Goal: Information Seeking & Learning: Compare options

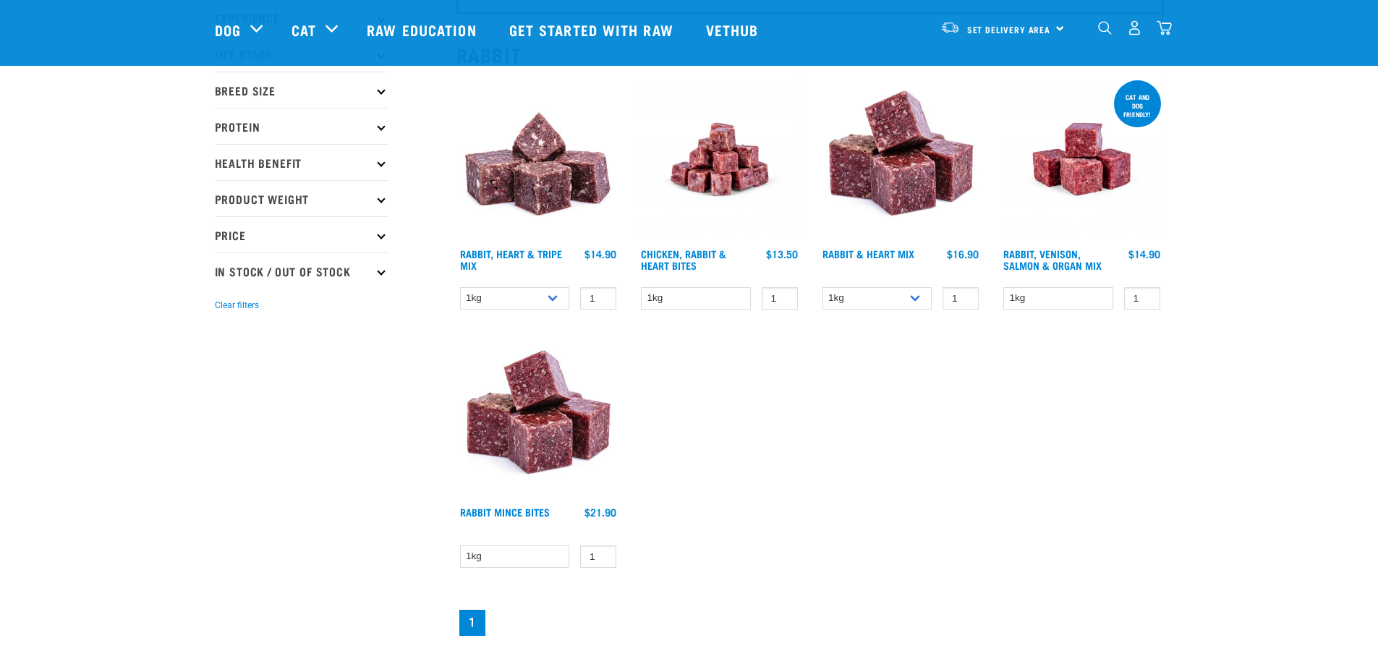
scroll to position [145, 0]
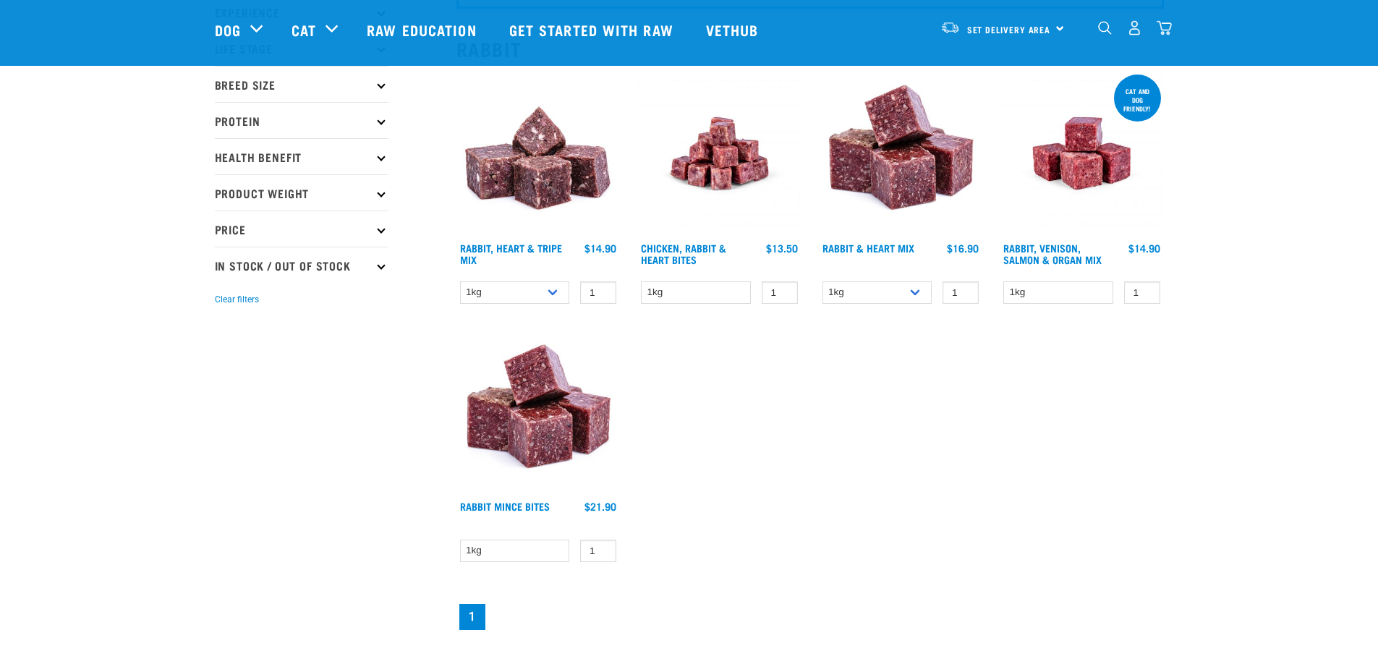
click at [547, 186] on img at bounding box center [538, 154] width 164 height 164
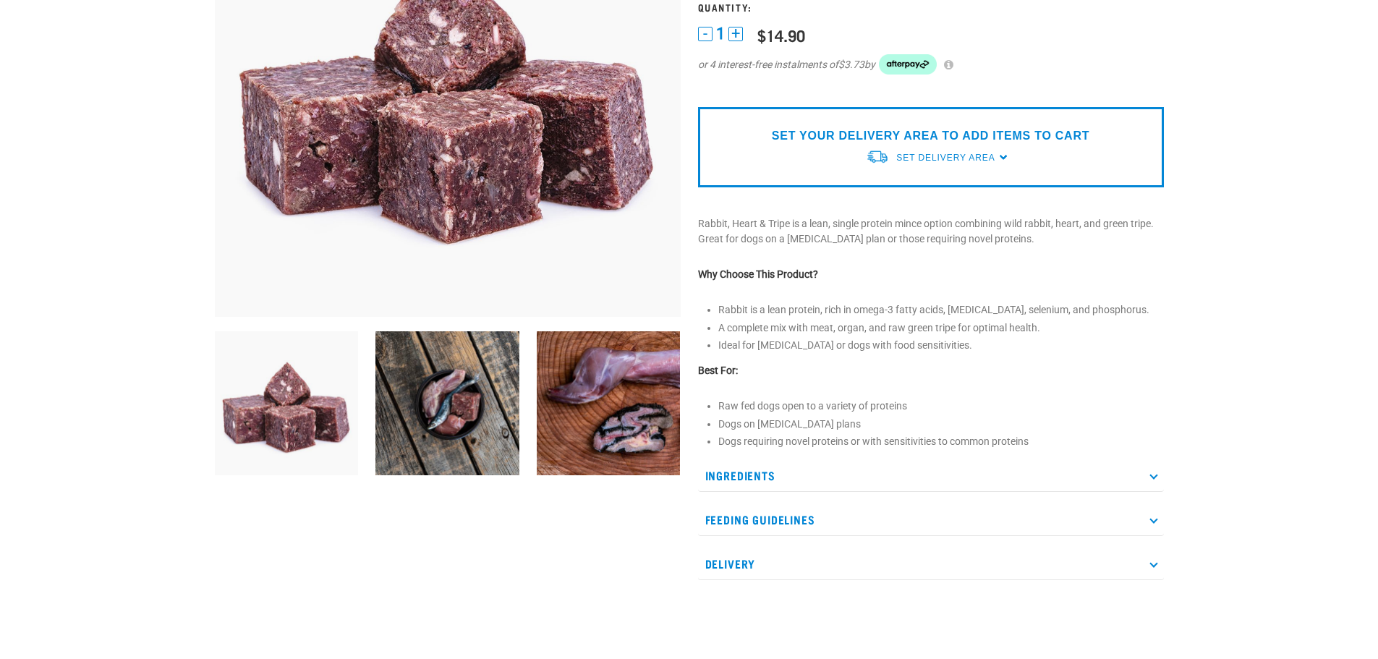
scroll to position [362, 0]
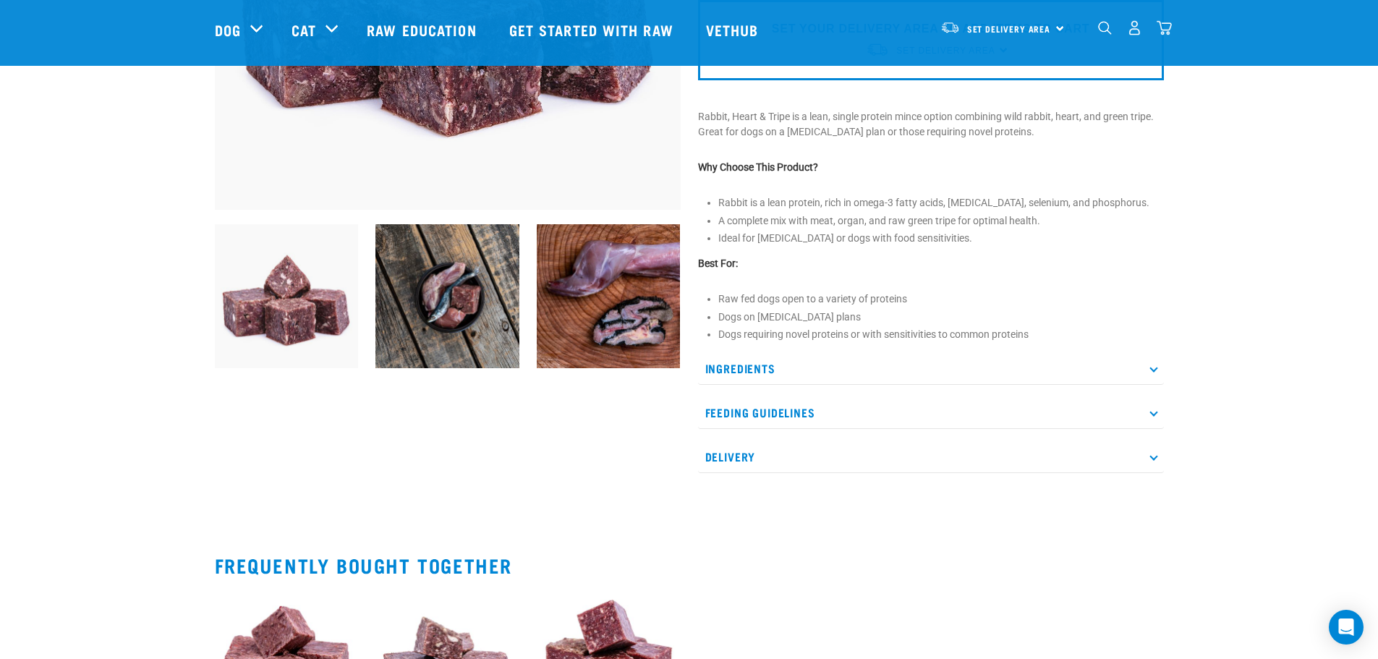
click at [1156, 366] on icon at bounding box center [1153, 368] width 8 height 8
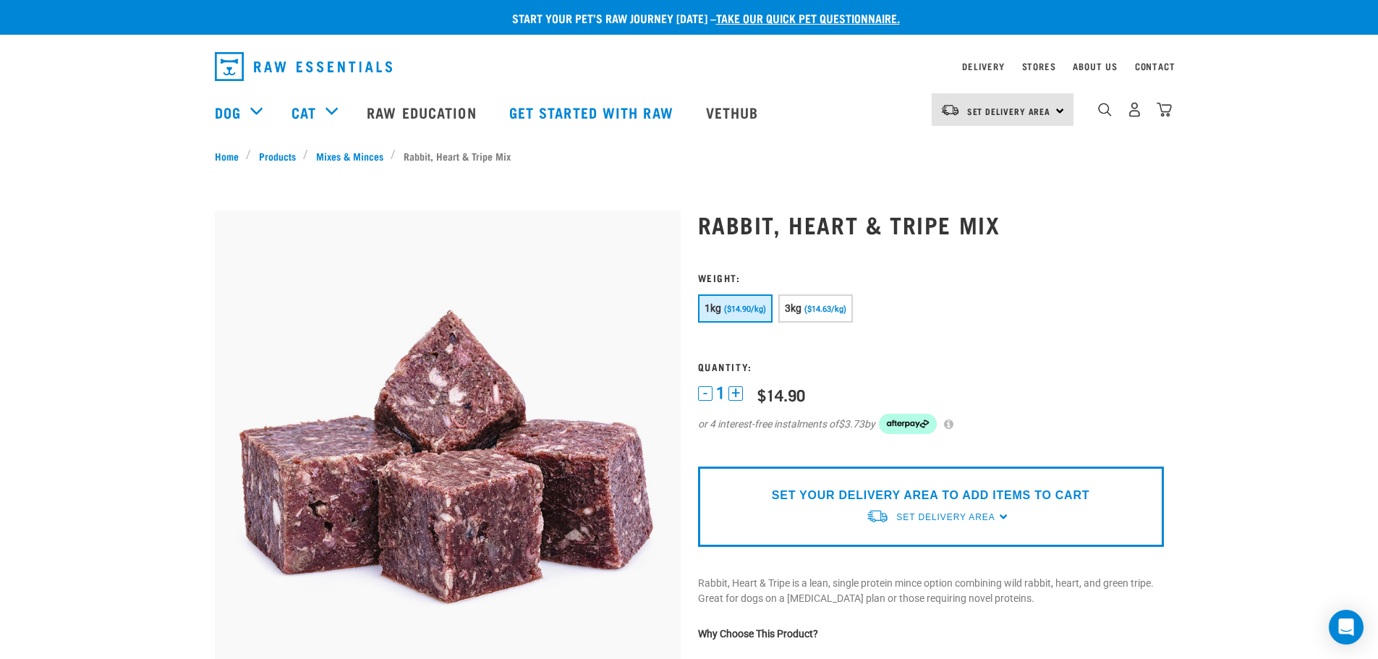
scroll to position [0, 0]
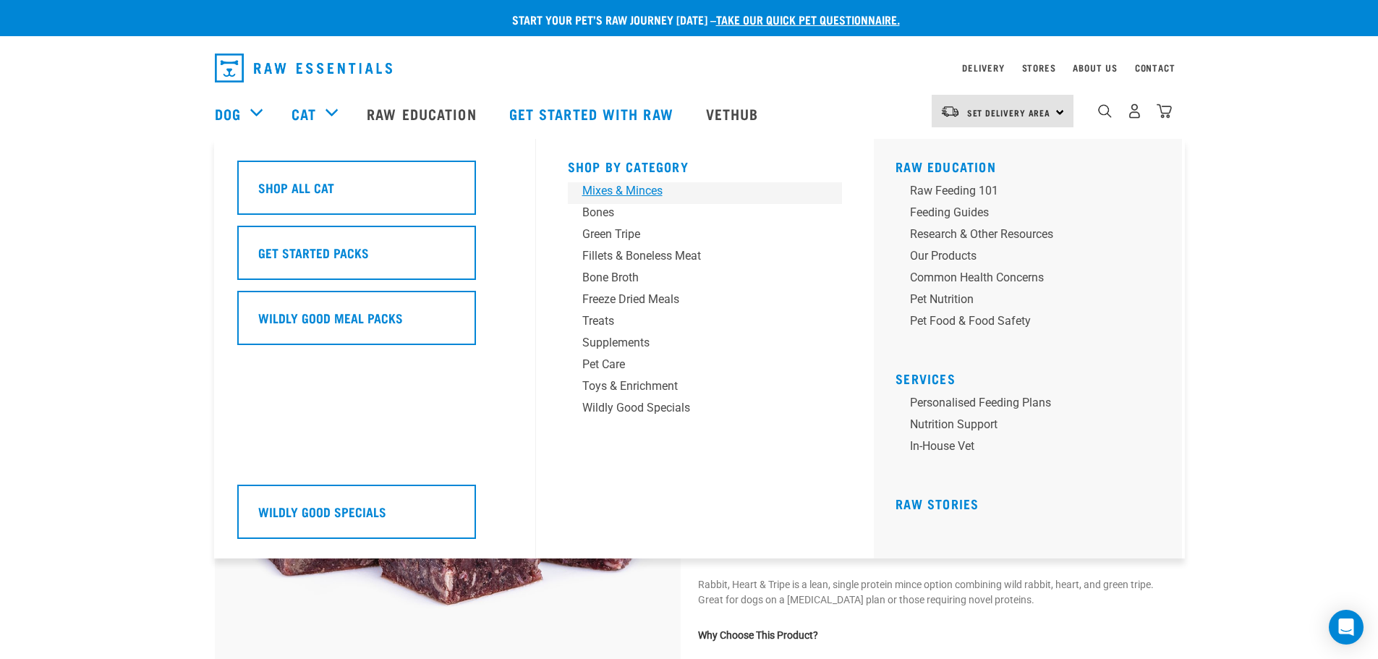
click at [610, 191] on div "Mixes & Minces" at bounding box center [695, 190] width 226 height 17
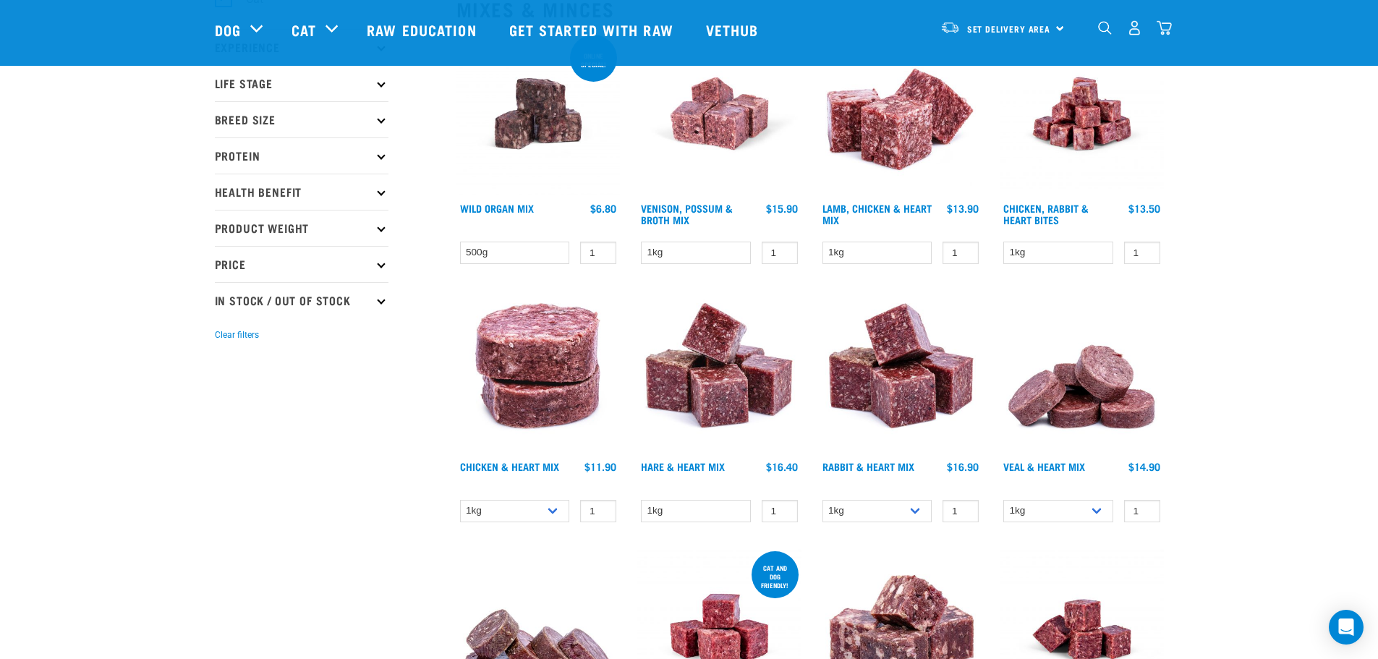
scroll to position [217, 0]
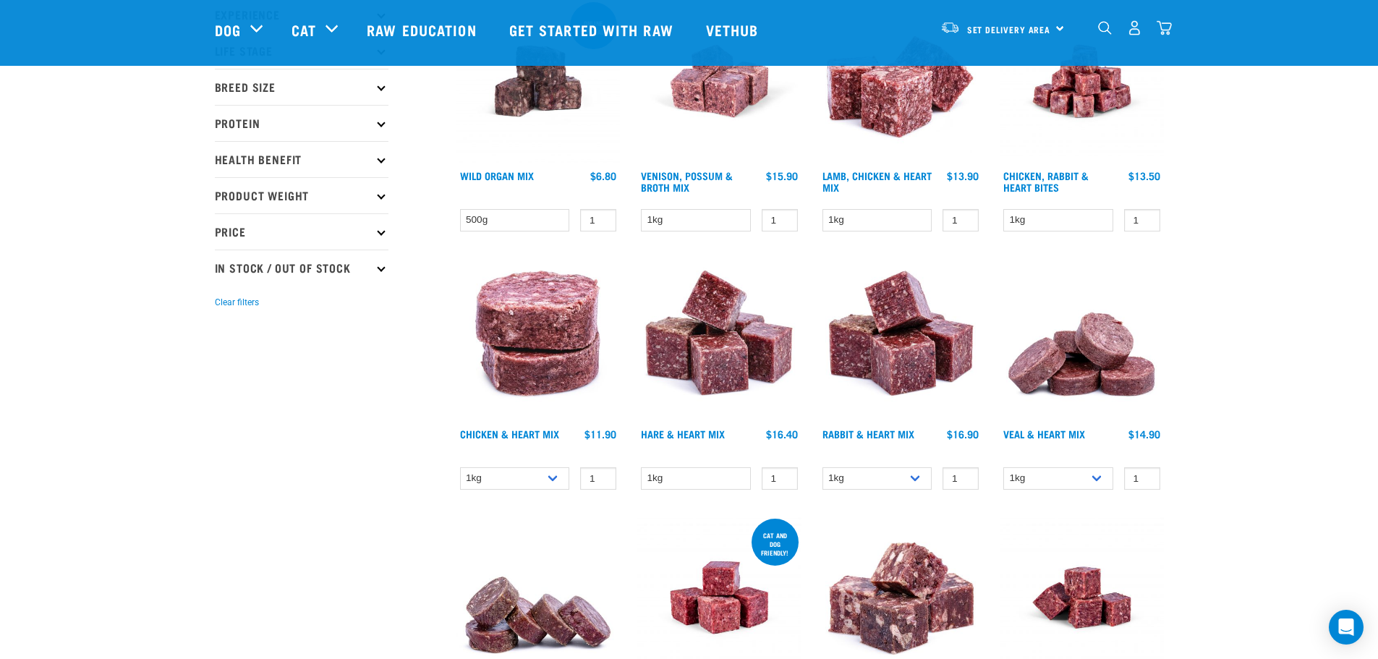
click at [889, 104] on img at bounding box center [901, 81] width 164 height 164
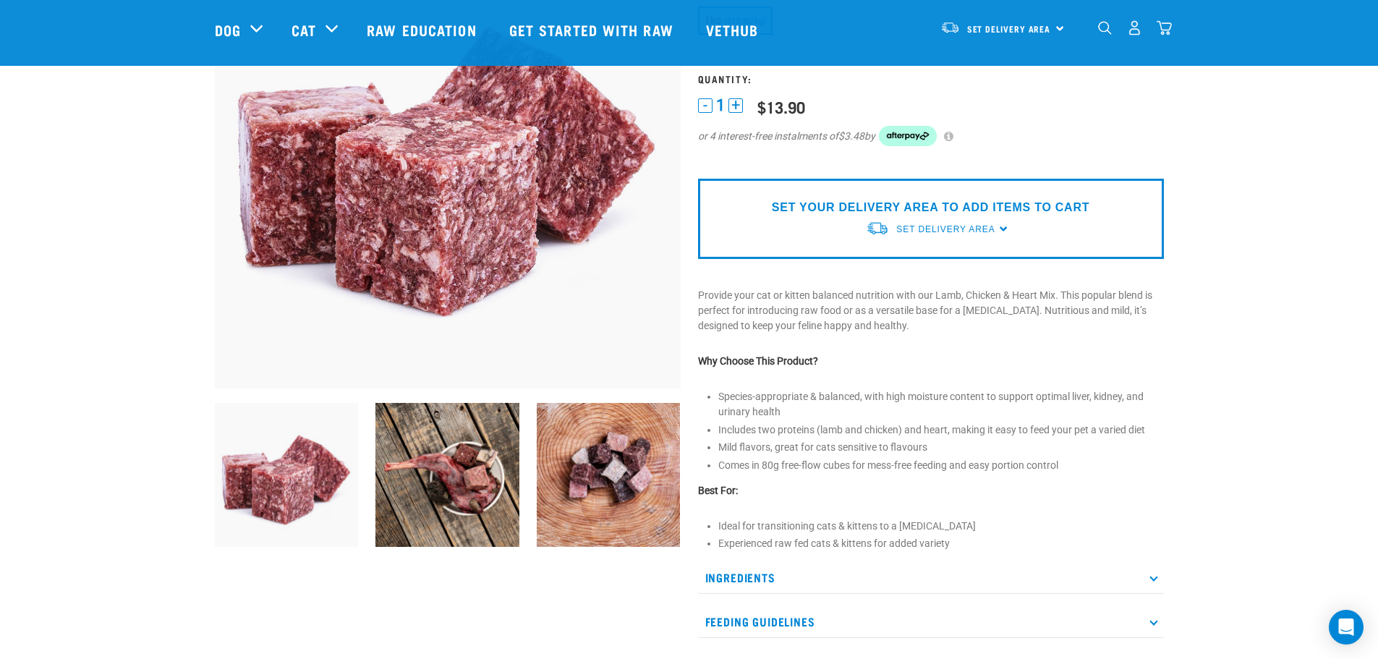
scroll to position [289, 0]
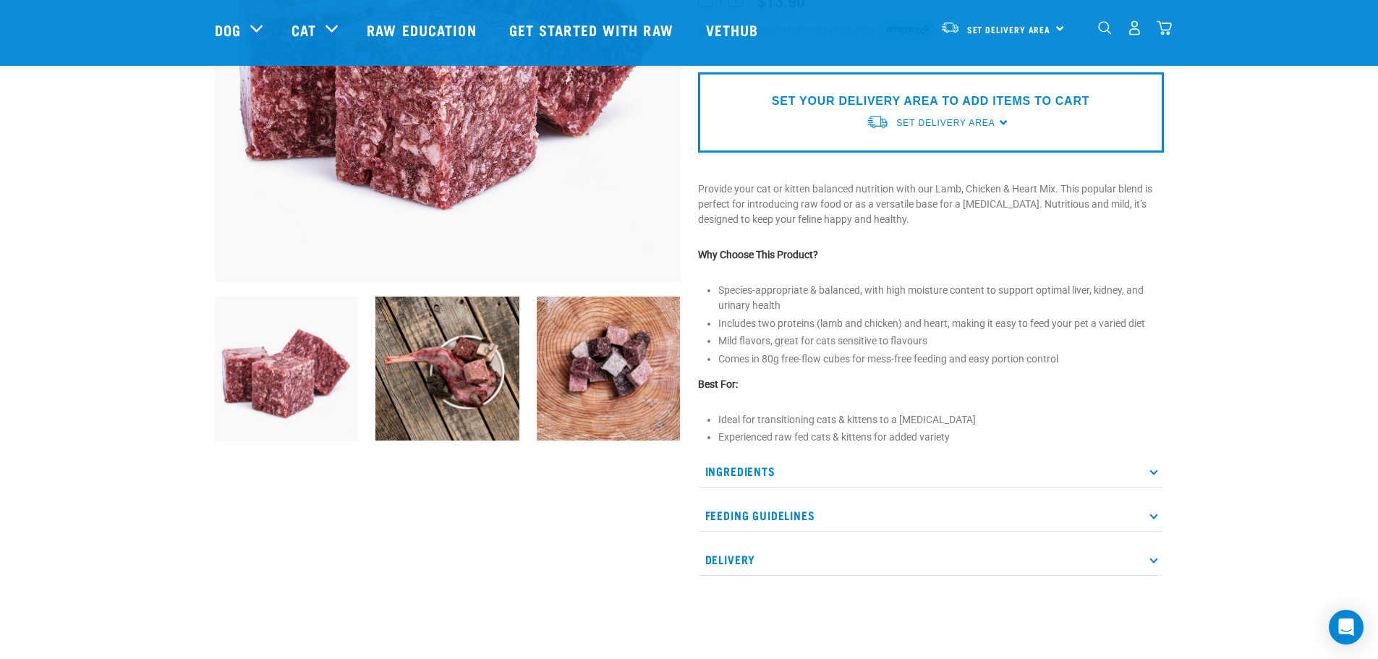
click at [1151, 469] on icon at bounding box center [1153, 471] width 8 height 8
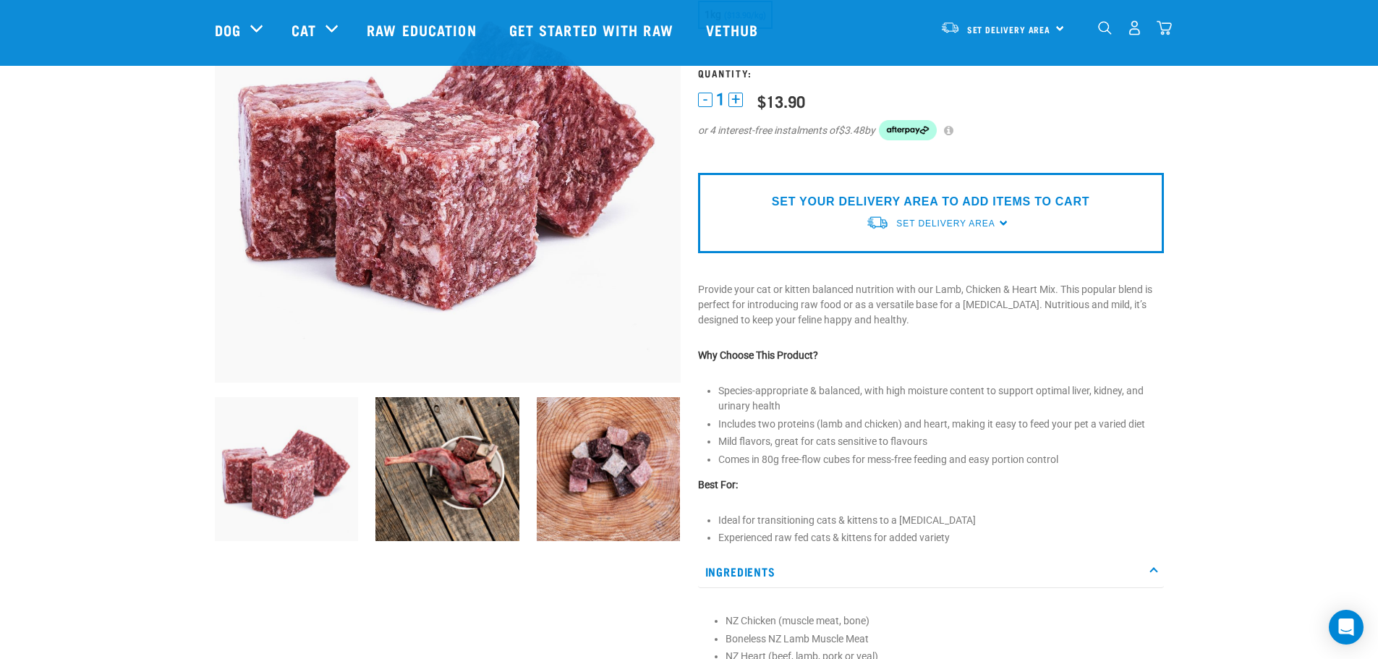
scroll to position [0, 0]
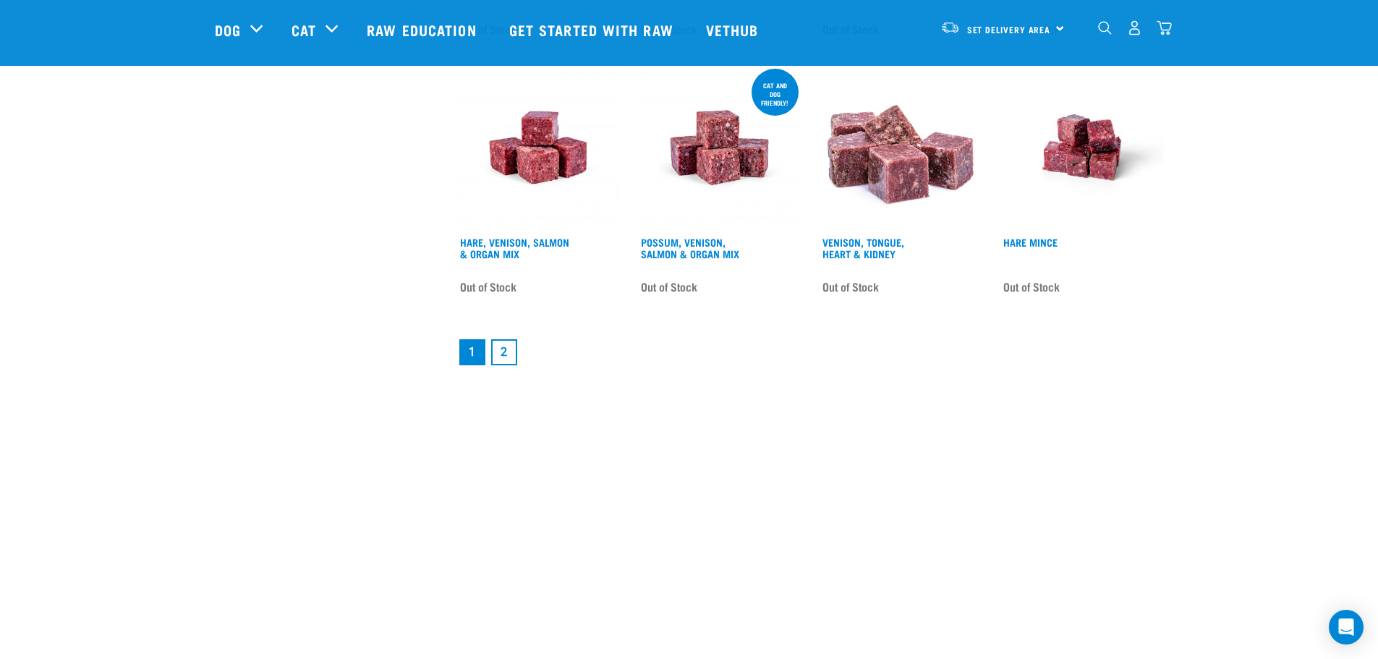
scroll to position [1976, 0]
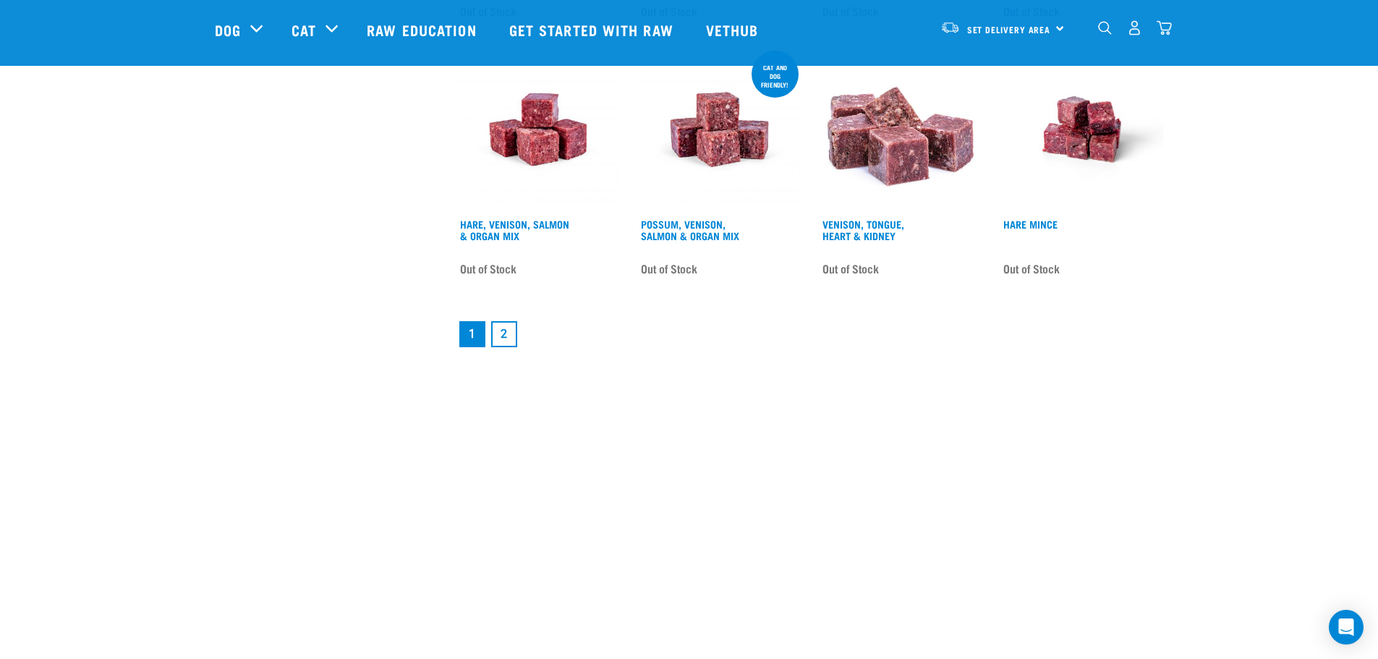
click at [508, 329] on link "2" at bounding box center [504, 334] width 26 height 26
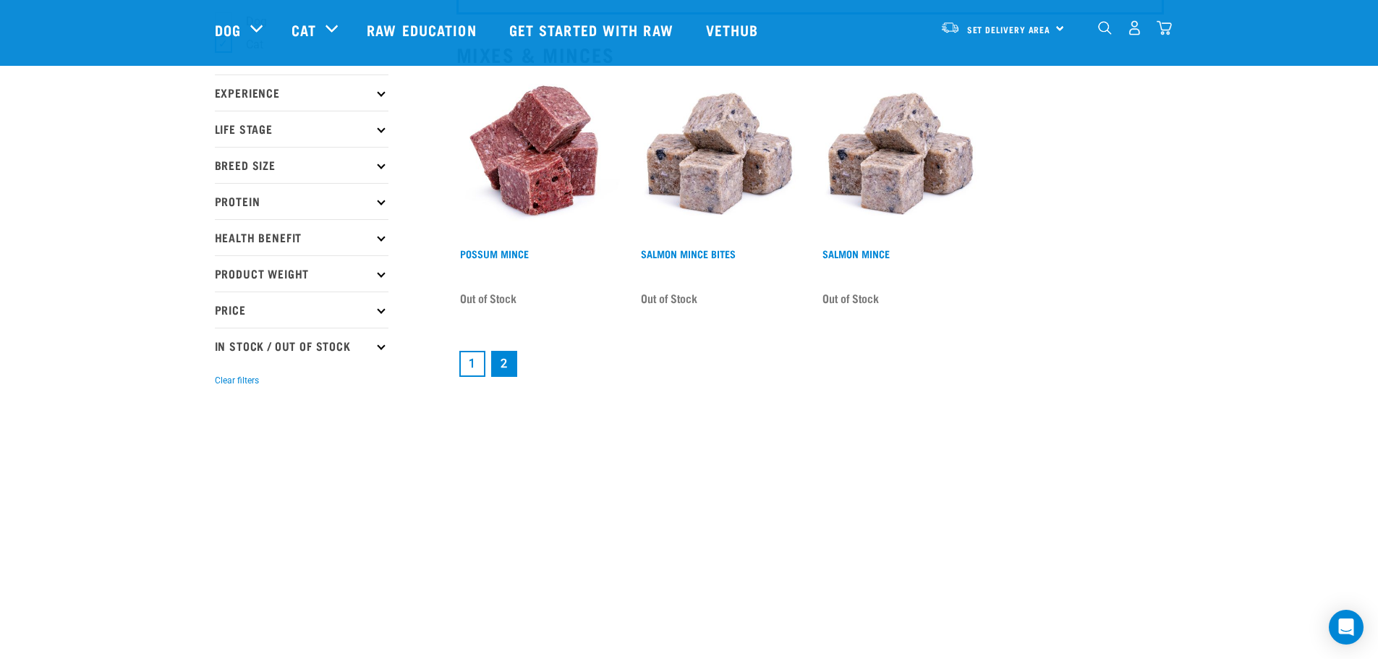
scroll to position [145, 0]
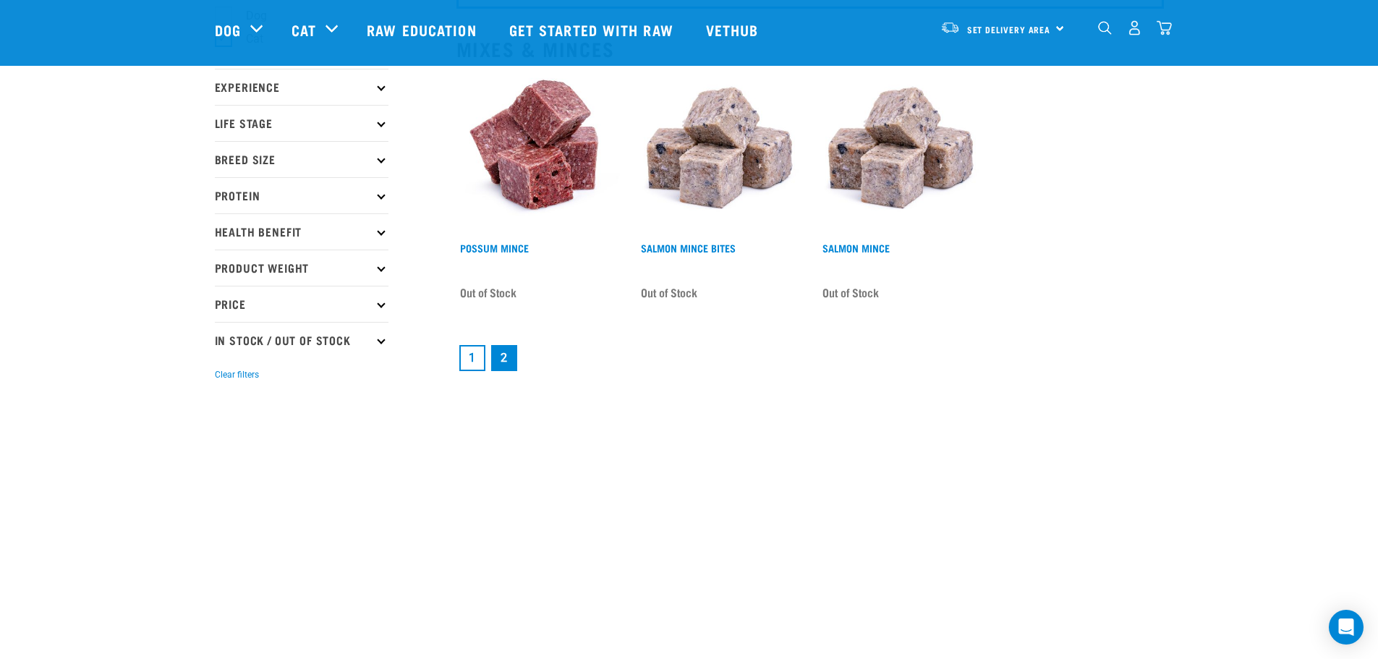
click at [469, 351] on link "1" at bounding box center [472, 358] width 26 height 26
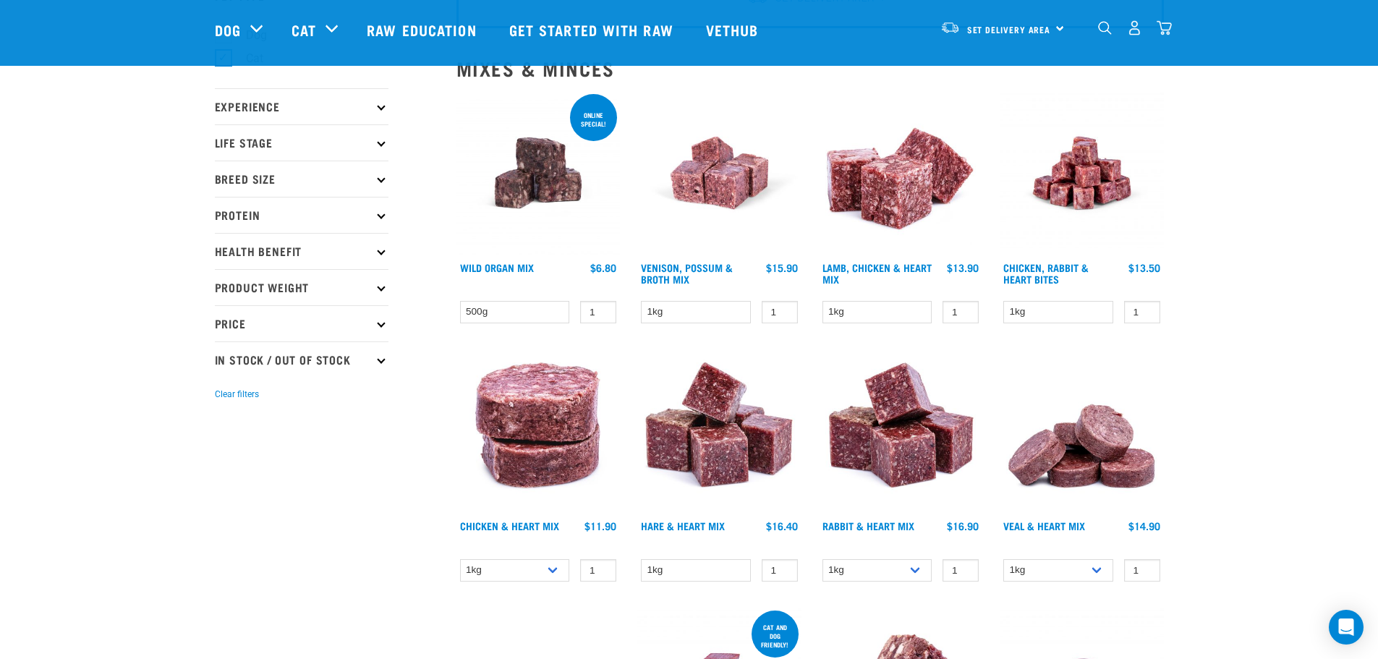
scroll to position [145, 0]
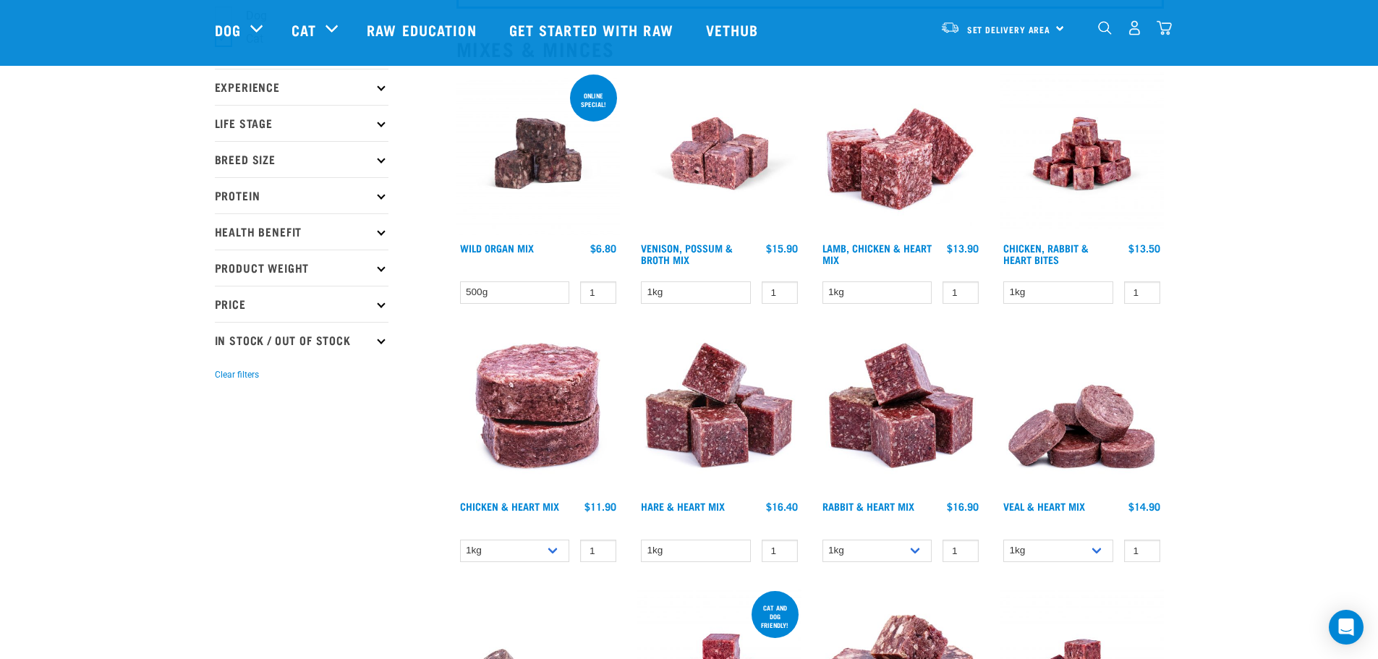
click at [1093, 158] on img at bounding box center [1081, 154] width 164 height 164
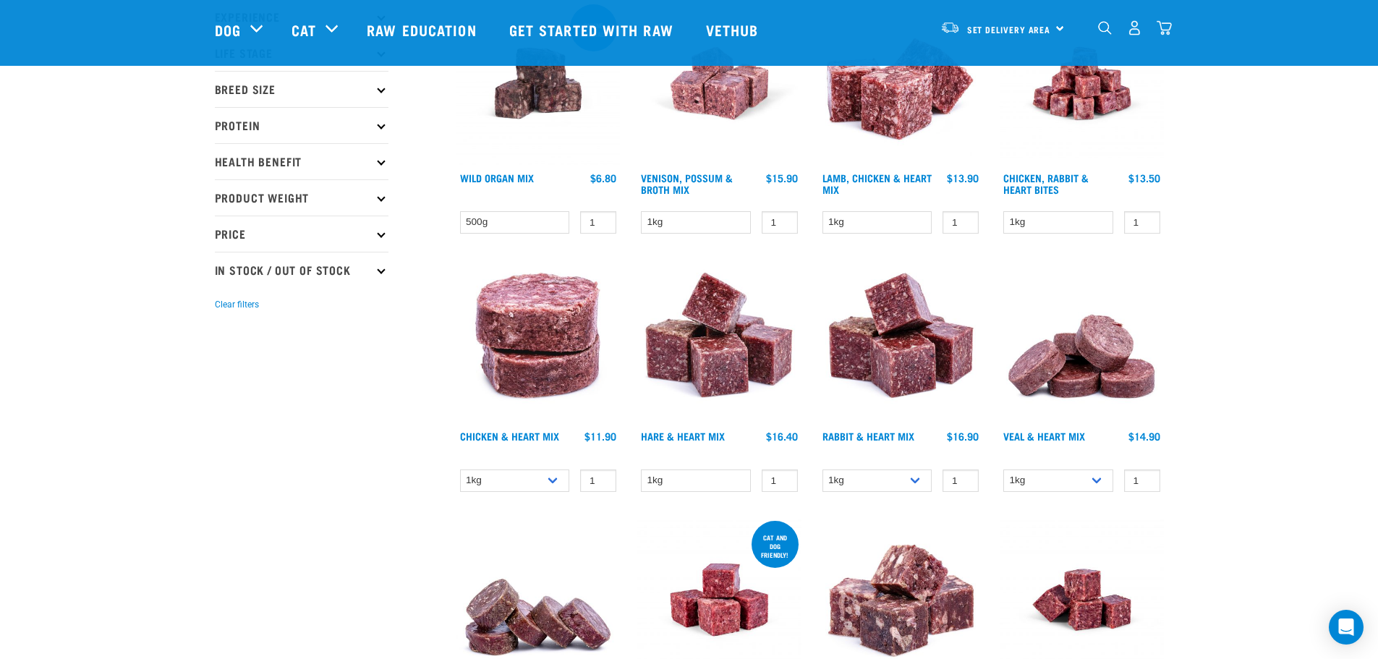
scroll to position [443, 0]
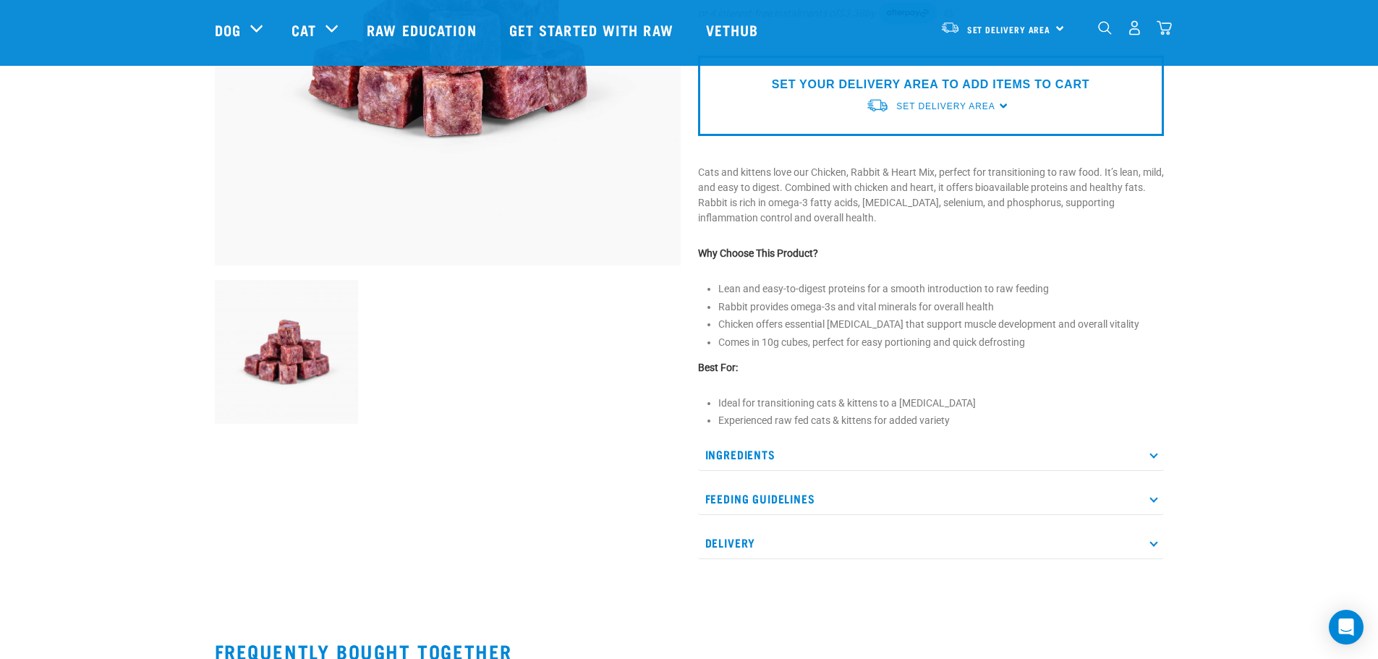
scroll to position [434, 0]
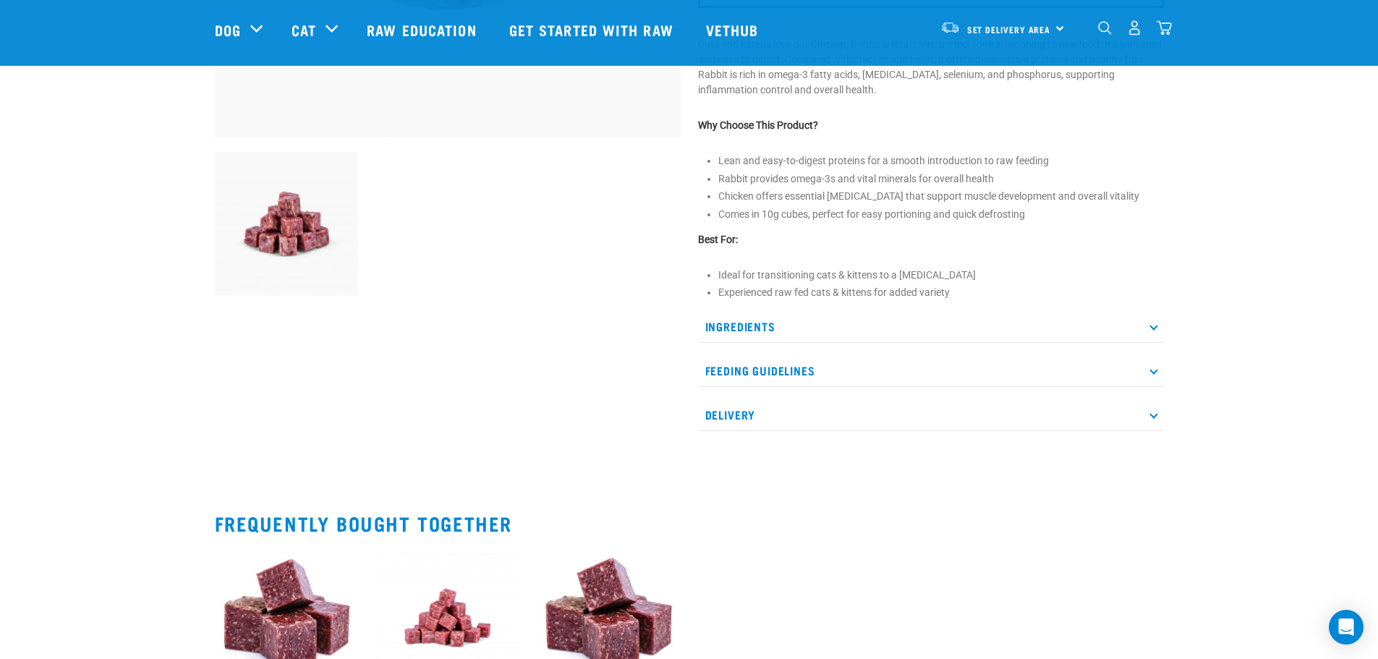
click at [1150, 321] on p "Ingredients" at bounding box center [931, 326] width 466 height 33
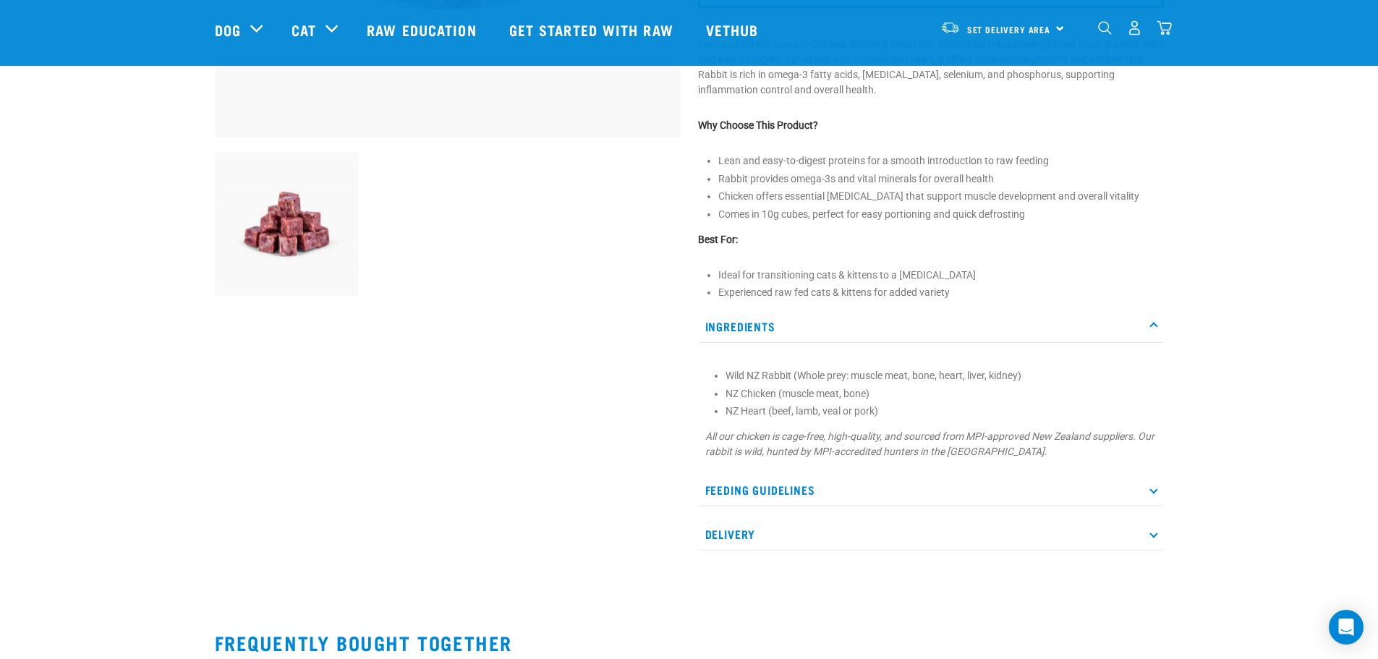
click at [1149, 321] on p "Ingredients" at bounding box center [931, 326] width 466 height 33
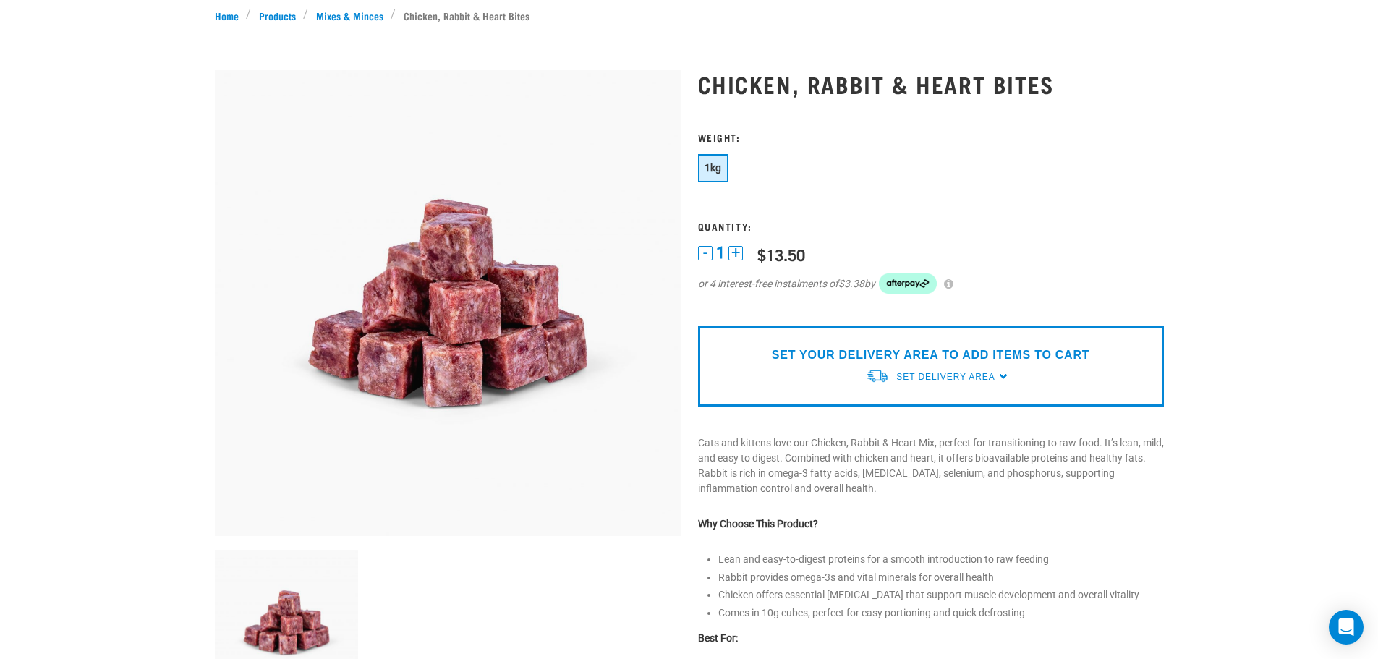
scroll to position [0, 0]
